Goal: Task Accomplishment & Management: Use online tool/utility

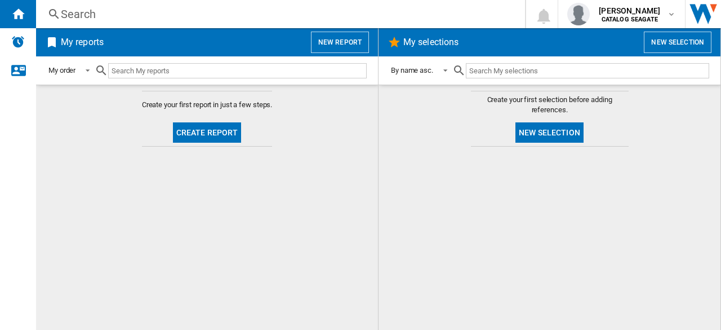
click at [215, 132] on button "Create report" at bounding box center [207, 132] width 69 height 20
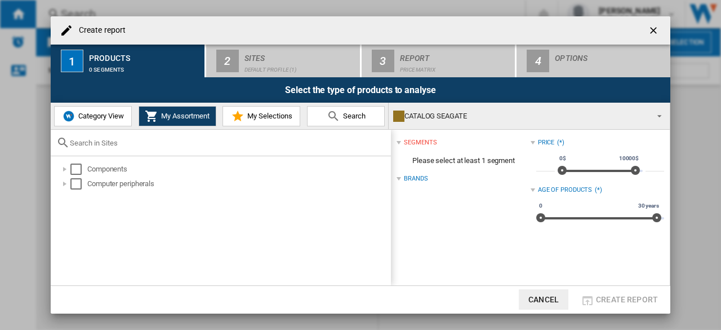
click at [651, 34] on ng-md-icon "getI18NText('BUTTONS.CLOSE_DIALOG')" at bounding box center [655, 32] width 14 height 14
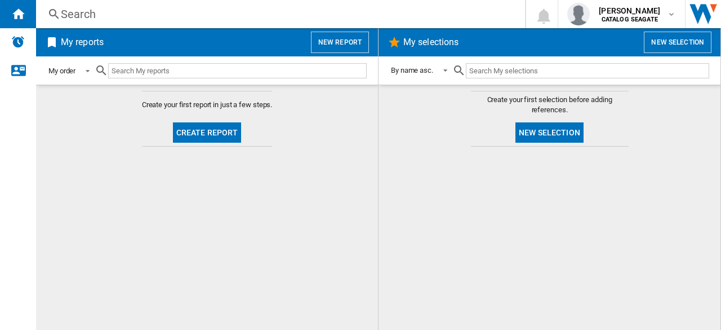
click at [95, 69] on md-select-value "My order" at bounding box center [70, 70] width 47 height 26
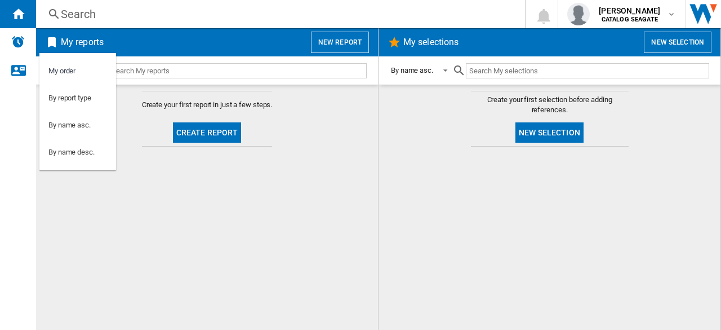
click at [155, 58] on md-backdrop at bounding box center [360, 165] width 721 height 330
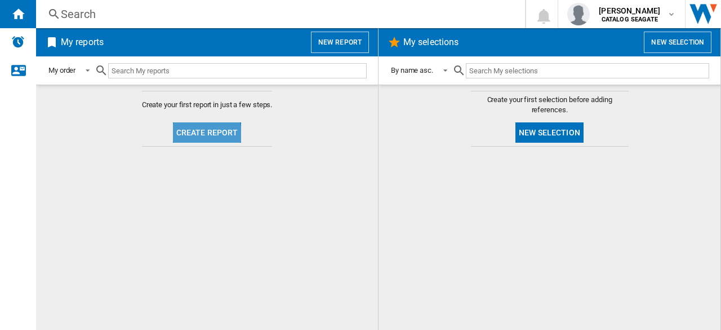
click at [190, 135] on button "Create report" at bounding box center [207, 132] width 69 height 20
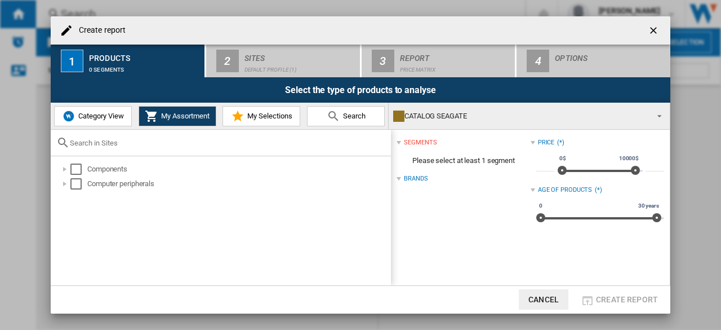
click at [426, 118] on div "CATALOG SEAGATE" at bounding box center [520, 116] width 254 height 16
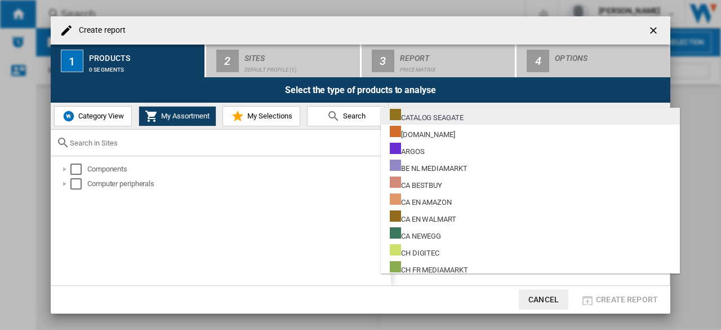
click at [432, 118] on div "CATALOG SEAGATE" at bounding box center [427, 116] width 74 height 14
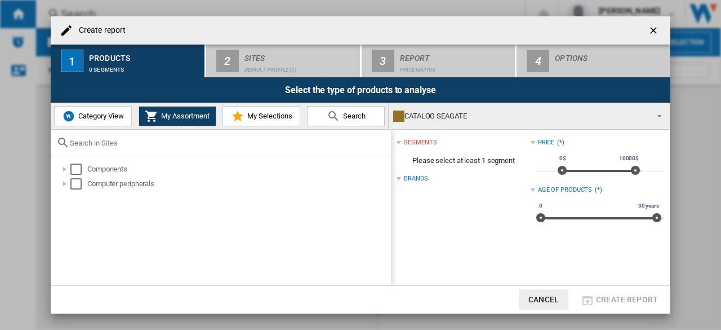
click at [653, 11] on div "Create report 1 Products 0 segments 2 Sites Default profile (1) 3 Report Price …" at bounding box center [360, 165] width 721 height 330
click at [656, 29] on ng-md-icon "getI18NText('BUTTONS.CLOSE_DIALOG')" at bounding box center [655, 32] width 14 height 14
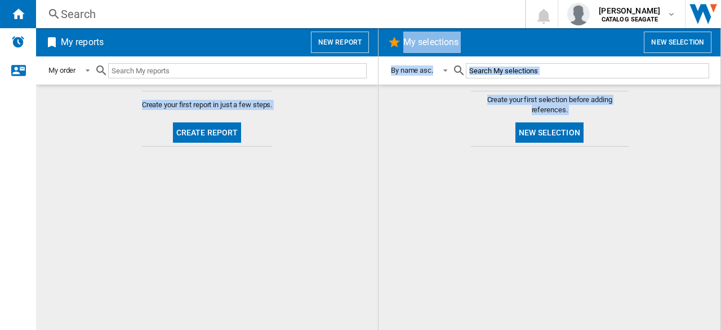
drag, startPoint x: 135, startPoint y: 103, endPoint x: 392, endPoint y: 103, distance: 256.9
click at [392, 103] on div "My reports New report My order Create your first report in just a few steps. Cr…" at bounding box center [378, 178] width 685 height 301
click at [296, 113] on md-content "Create your first report in just a few steps. Create report" at bounding box center [207, 206] width 342 height 245
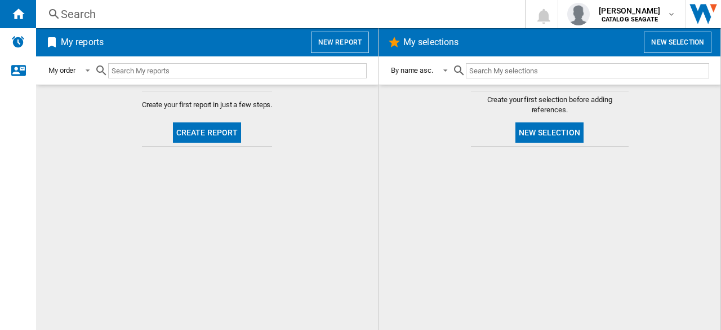
click at [364, 42] on button "New report" at bounding box center [340, 42] width 58 height 21
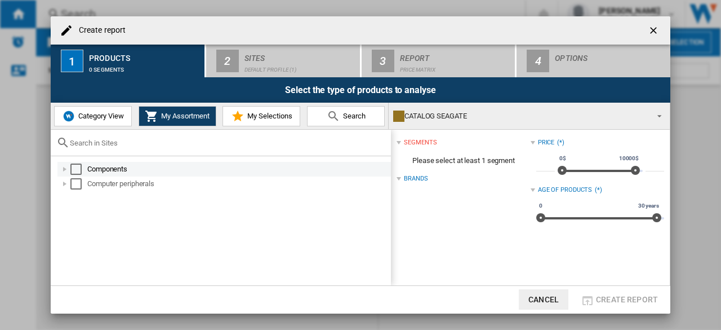
click at [129, 175] on div "Components" at bounding box center [223, 169] width 333 height 15
click at [65, 171] on div at bounding box center [64, 168] width 11 height 11
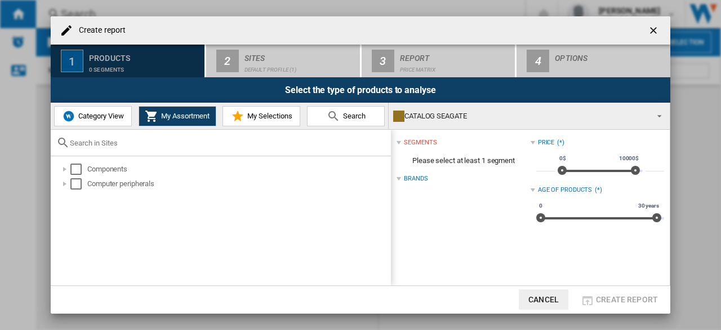
click at [161, 56] on div "Products" at bounding box center [144, 55] width 111 height 12
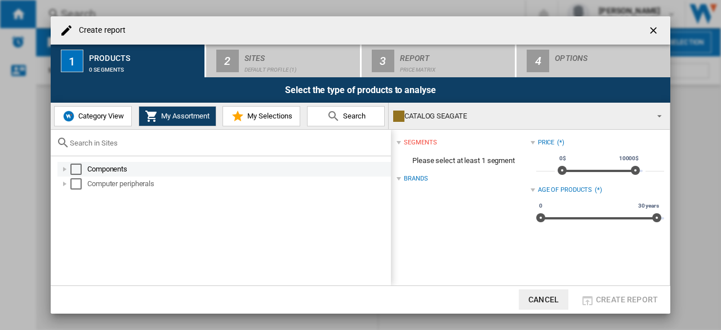
click at [79, 167] on div "Select" at bounding box center [75, 168] width 11 height 11
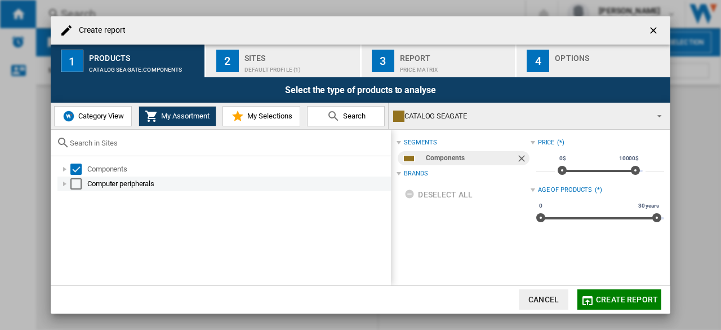
click at [66, 190] on div "Computer peripherals" at bounding box center [223, 183] width 333 height 15
click at [74, 185] on div "Select" at bounding box center [75, 183] width 11 height 11
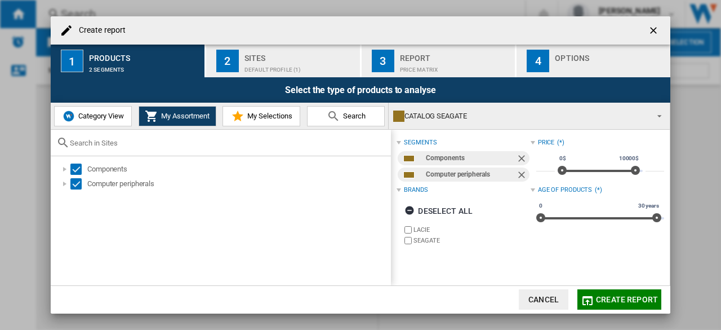
click at [273, 55] on div "Sites" at bounding box center [299, 55] width 111 height 12
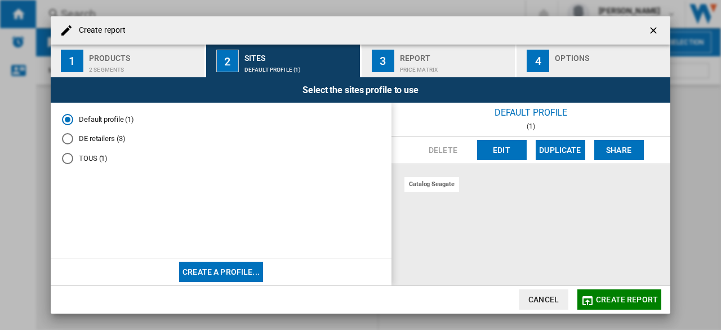
click at [80, 140] on md-radio-button "DE retailers (3)" at bounding box center [221, 138] width 318 height 11
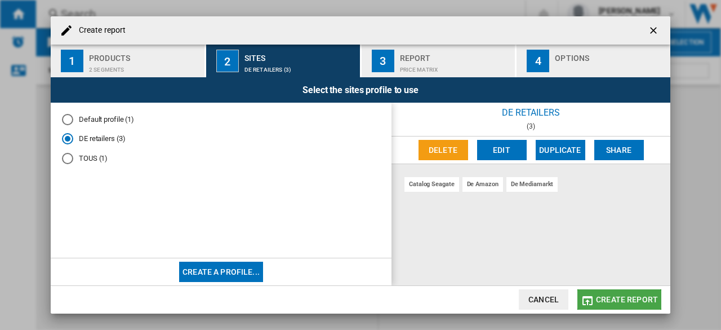
click at [621, 301] on span "Create report" at bounding box center [627, 299] width 62 height 9
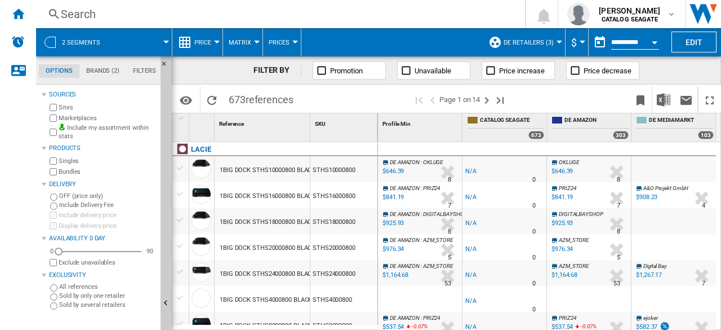
click at [514, 42] on span "DE retailers (3)" at bounding box center [529, 42] width 50 height 7
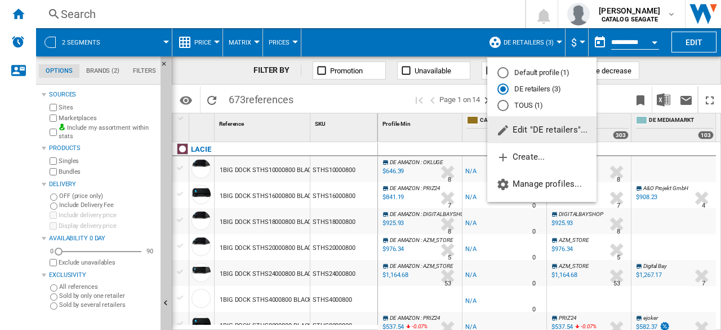
click at [537, 132] on span "Edit "DE retailers"..." at bounding box center [541, 129] width 91 height 10
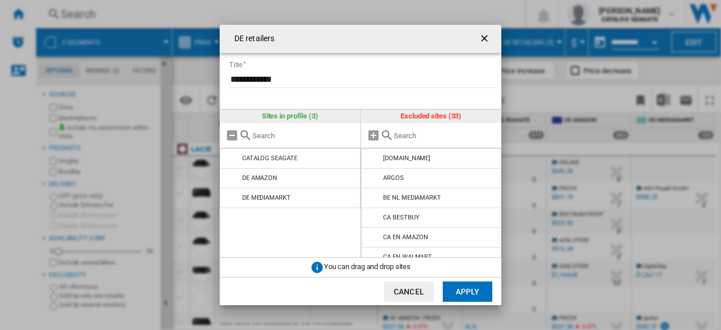
click at [410, 138] on input "text" at bounding box center [445, 135] width 103 height 8
type input "cool"
click at [483, 43] on ng-md-icon "getI18NText('BUTTONS.CLOSE_DIALOG')" at bounding box center [486, 40] width 14 height 14
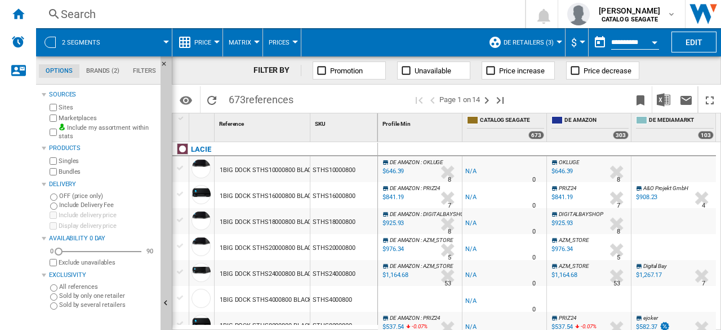
click at [571, 48] on span "$" at bounding box center [574, 43] width 6 height 12
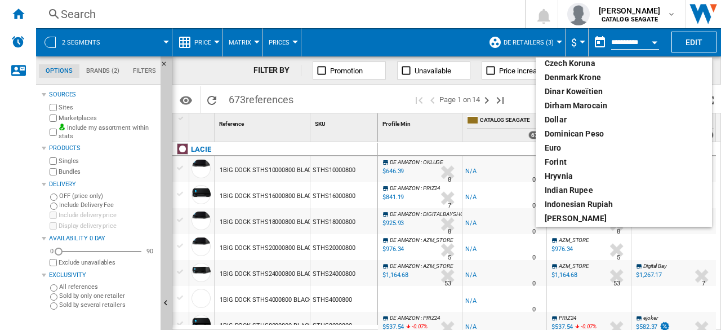
scroll to position [169, 0]
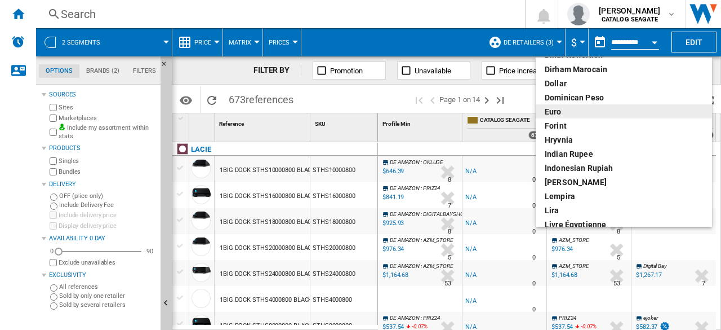
click at [572, 108] on div "euro" at bounding box center [624, 111] width 158 height 11
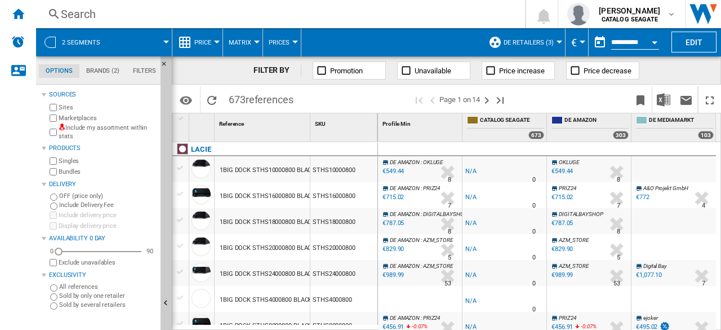
click at [78, 128] on label "Include my assortment within stats" at bounding box center [107, 131] width 97 height 17
click at [362, 70] on span "Promotion" at bounding box center [346, 70] width 33 height 8
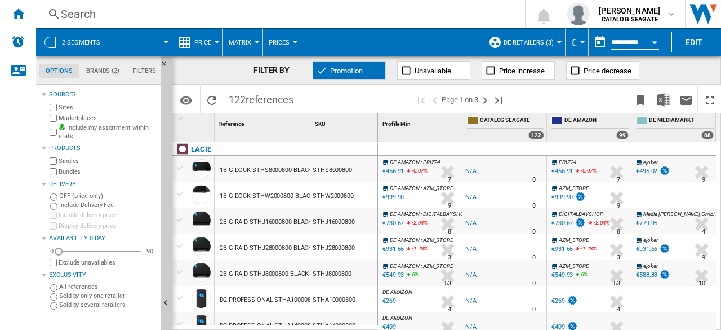
click at [252, 39] on button "Matrix" at bounding box center [243, 42] width 28 height 28
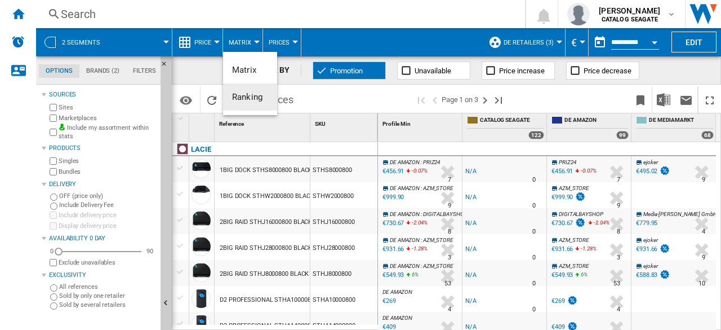
click at [248, 92] on span "Ranking" at bounding box center [247, 97] width 30 height 10
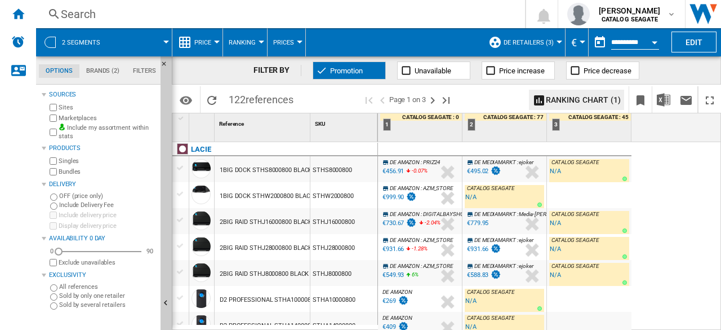
click at [212, 42] on button "Price" at bounding box center [205, 42] width 23 height 28
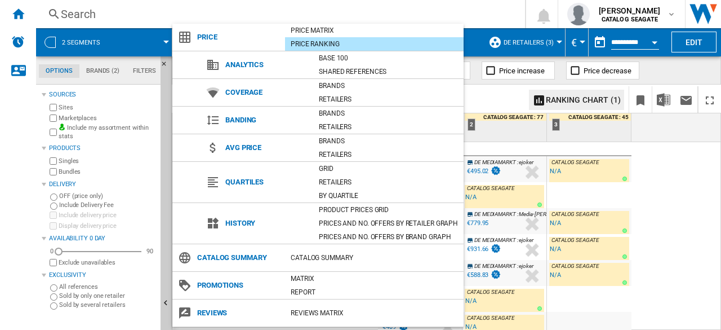
click at [342, 211] on div "Product prices grid" at bounding box center [388, 209] width 150 height 11
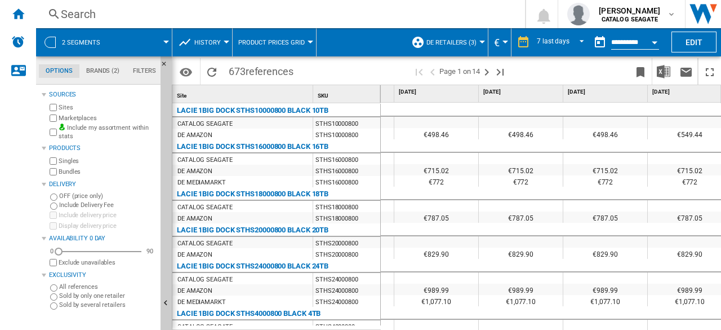
scroll to position [0, 209]
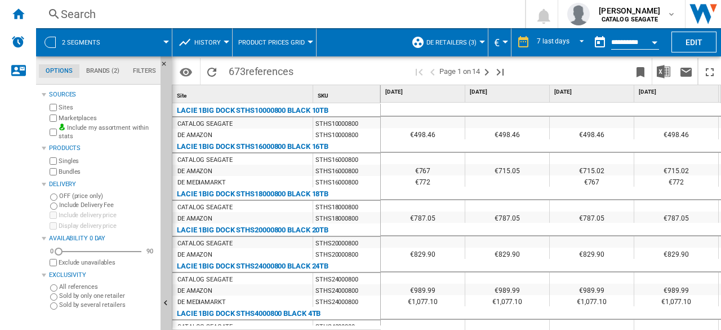
click at [220, 44] on button "History" at bounding box center [210, 42] width 32 height 28
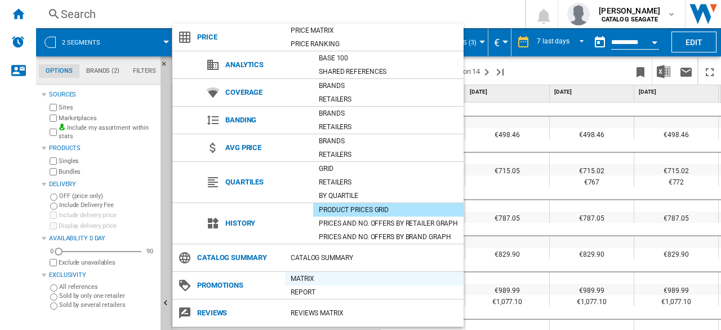
click at [310, 281] on div "Matrix" at bounding box center [374, 278] width 179 height 11
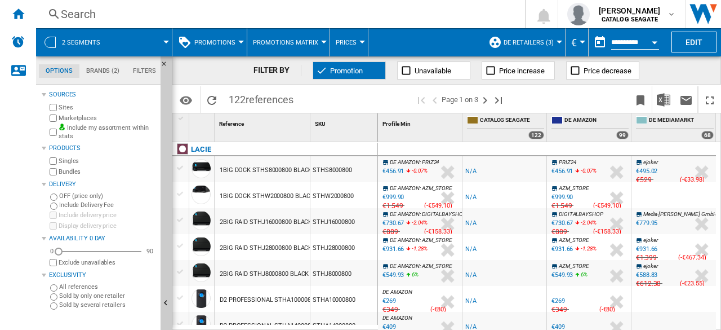
click at [167, 42] on div at bounding box center [166, 42] width 6 height 3
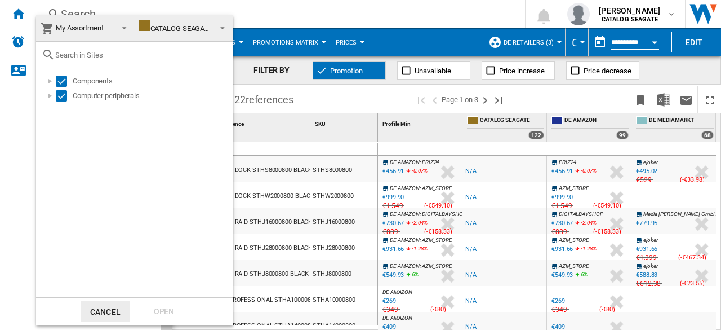
click at [167, 42] on div at bounding box center [134, 55] width 197 height 26
click at [284, 13] on md-backdrop at bounding box center [360, 165] width 721 height 330
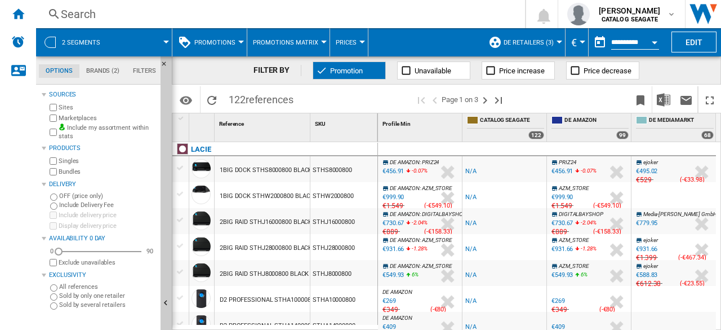
click at [199, 39] on span "Promotions" at bounding box center [214, 42] width 41 height 7
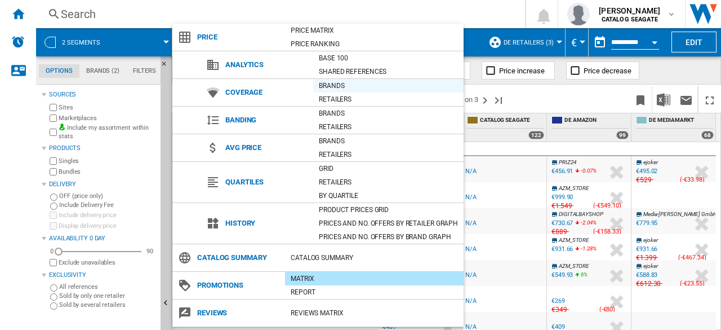
click at [341, 87] on div "Brands" at bounding box center [388, 85] width 150 height 11
